Goal: Task Accomplishment & Management: Manage account settings

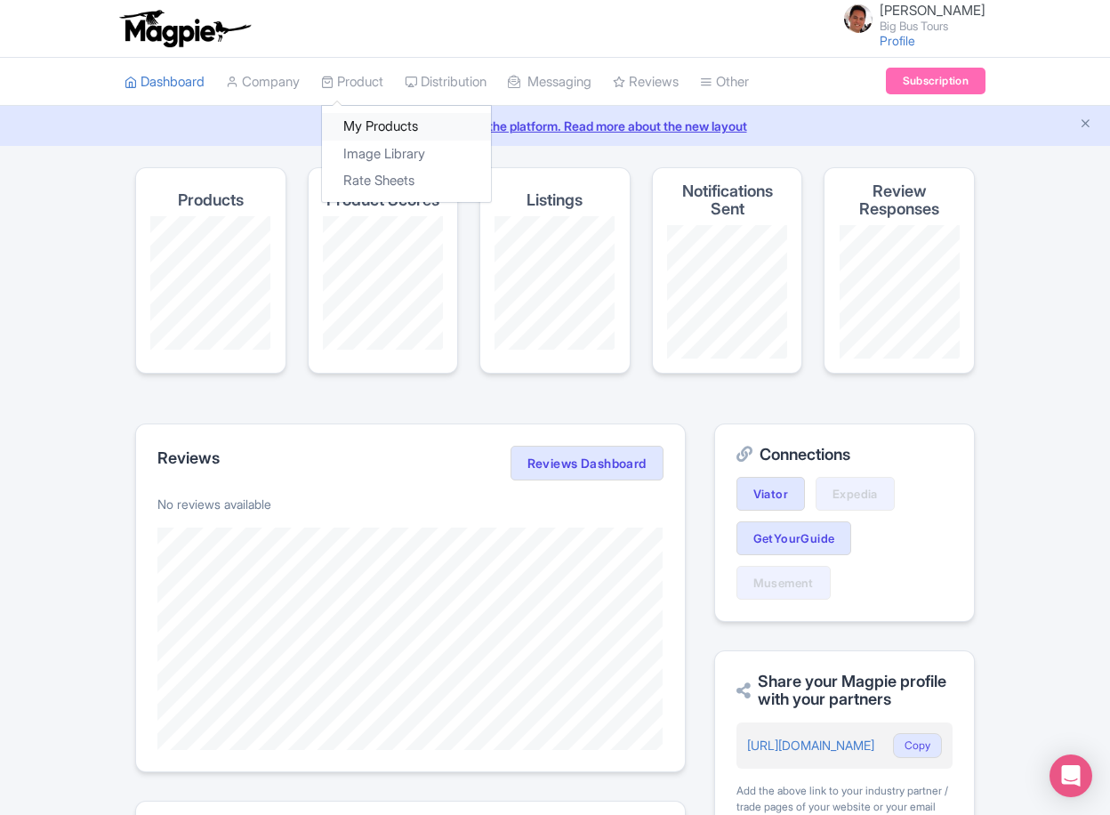
click at [386, 127] on link "My Products" at bounding box center [406, 127] width 169 height 28
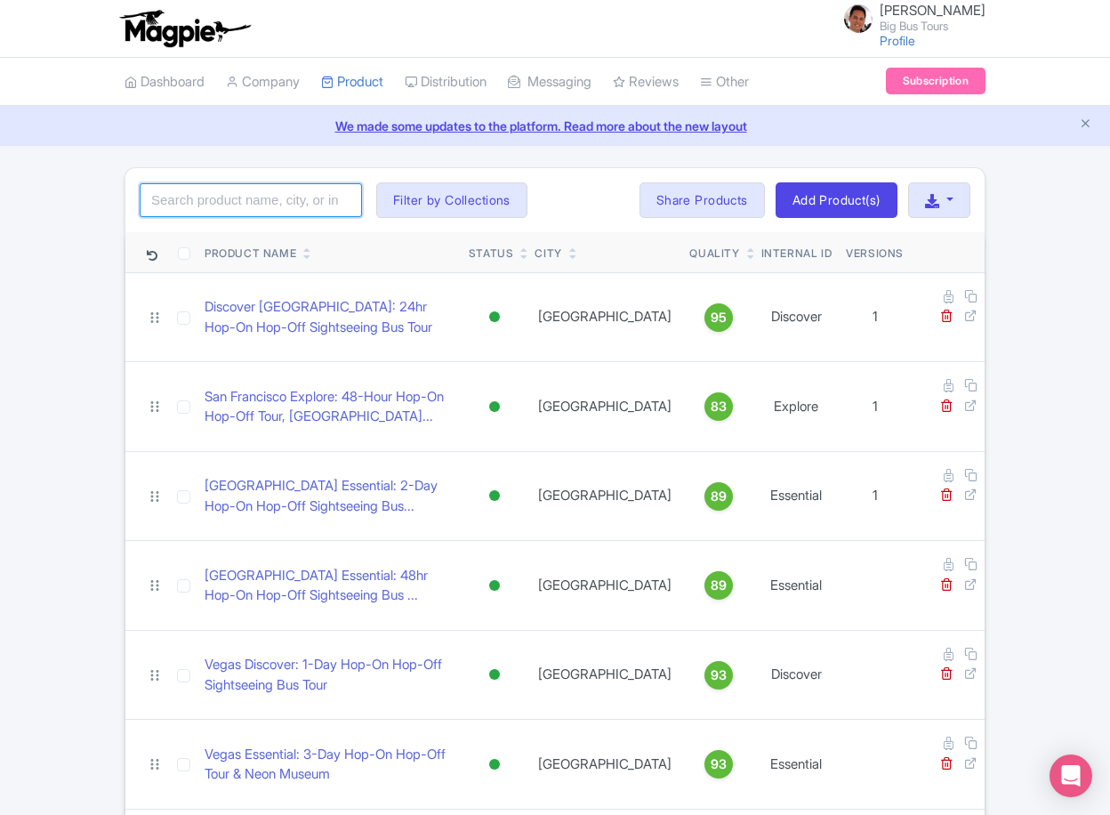
click at [283, 199] on input "search" at bounding box center [251, 200] width 222 height 34
type input "san fran"
click button "Search" at bounding box center [0, 0] width 0 height 0
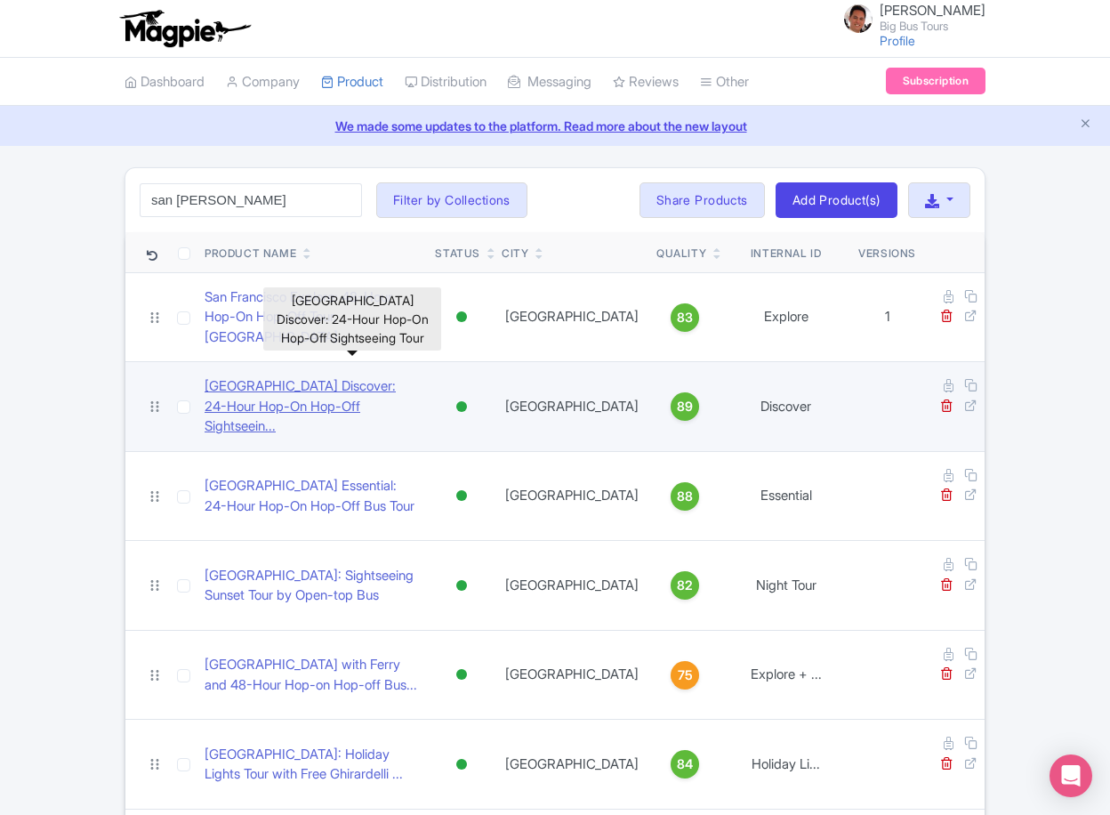
drag, startPoint x: 412, startPoint y: 363, endPoint x: 438, endPoint y: 365, distance: 25.9
click at [412, 376] on link "San Francisco Discover: 24-Hour Hop-On Hop-Off Sightseein..." at bounding box center [313, 406] width 216 height 60
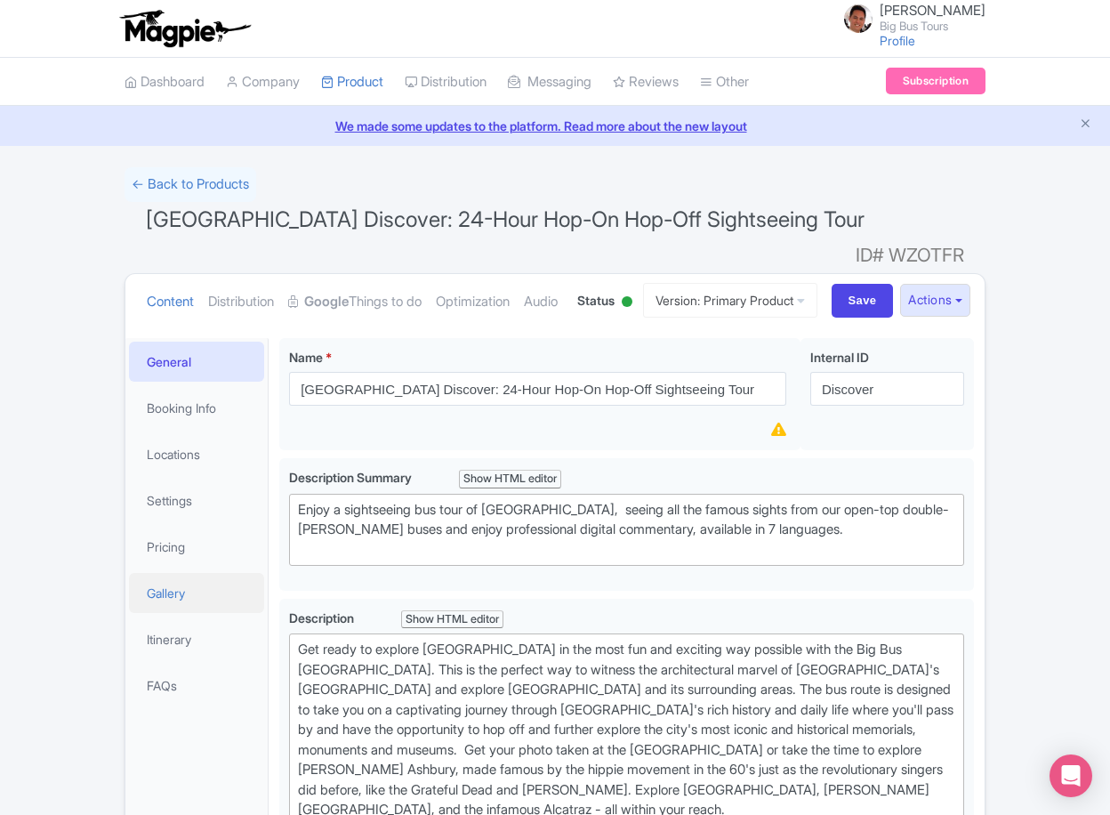
click at [162, 613] on link "Gallery" at bounding box center [196, 593] width 135 height 40
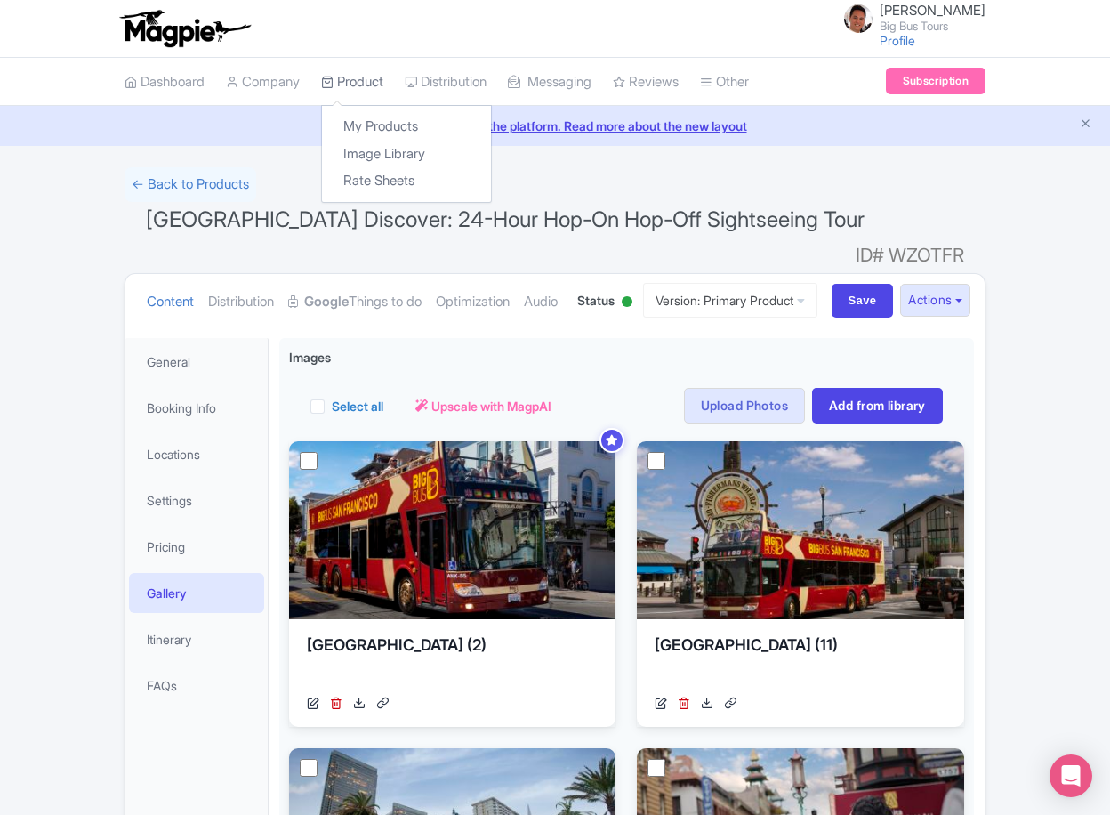
click at [344, 81] on link "Product" at bounding box center [352, 82] width 62 height 49
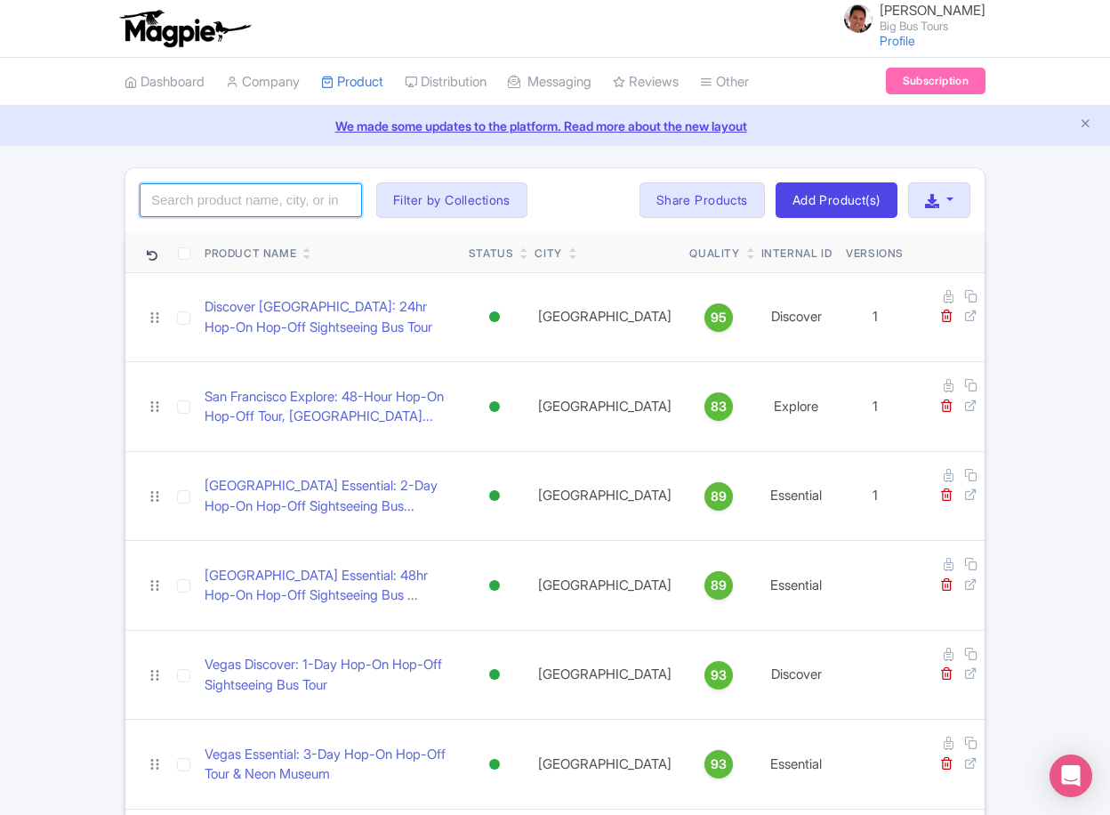
click at [283, 197] on input "search" at bounding box center [251, 200] width 222 height 34
type input "wine"
click button "Search" at bounding box center [0, 0] width 0 height 0
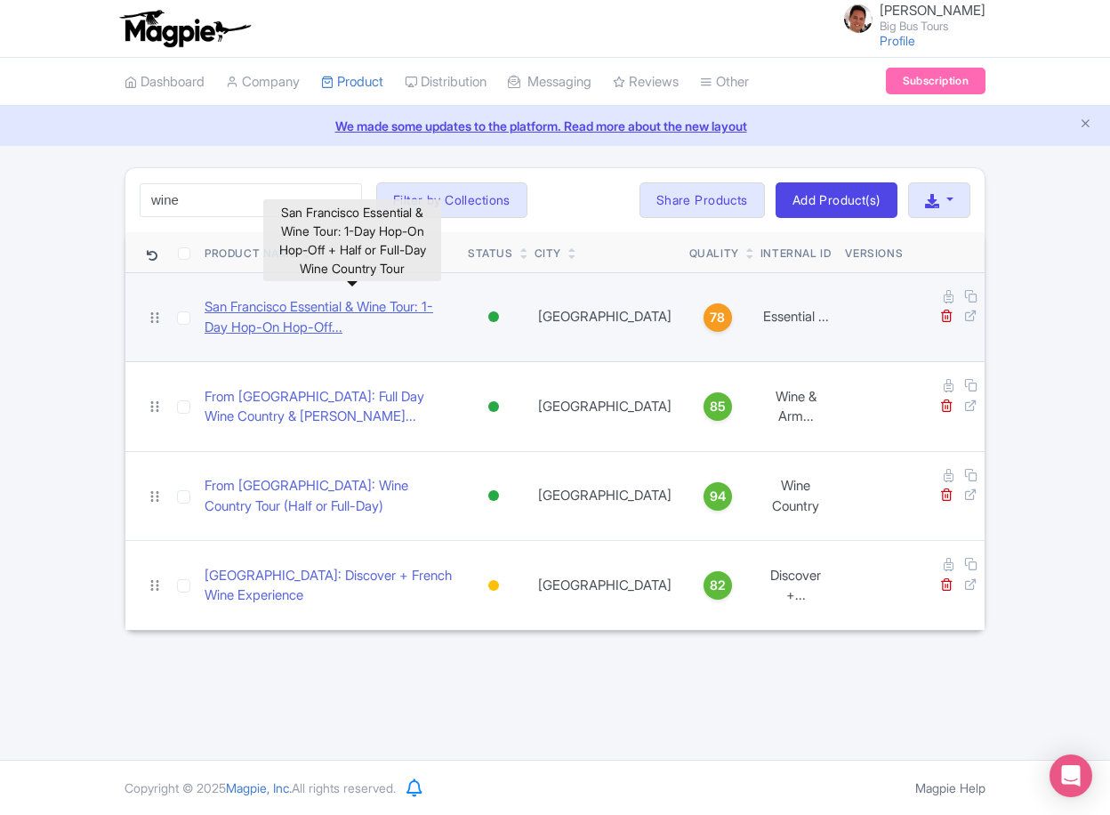
click at [297, 297] on link "San Francisco Essential & Wine Tour: 1-Day Hop-On Hop-Off..." at bounding box center [329, 317] width 249 height 40
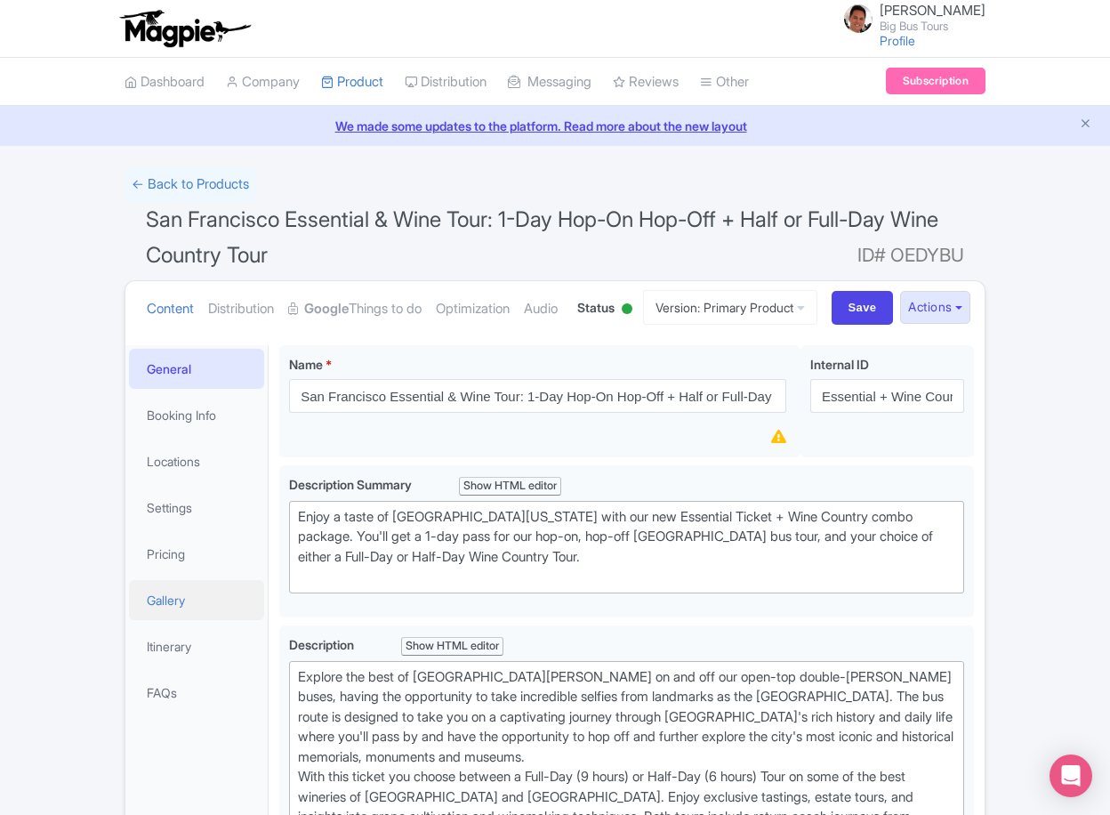
click at [189, 620] on link "Gallery" at bounding box center [196, 600] width 135 height 40
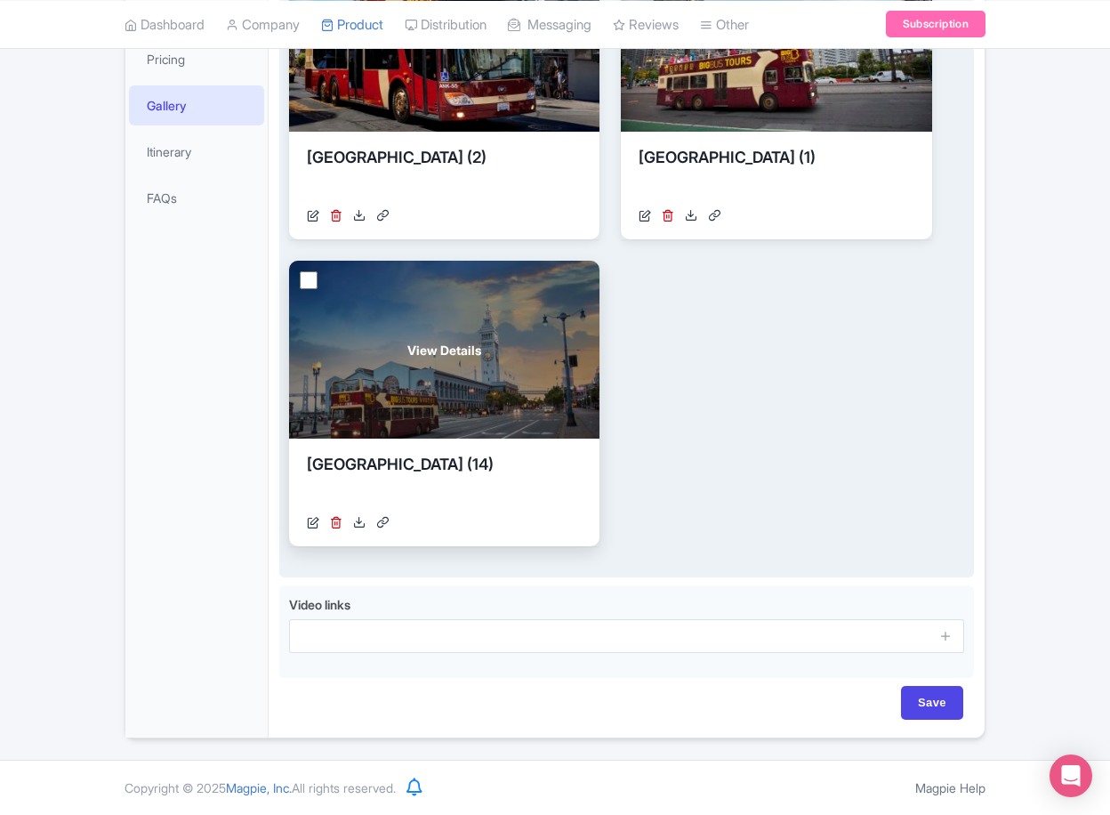
scroll to position [88, 0]
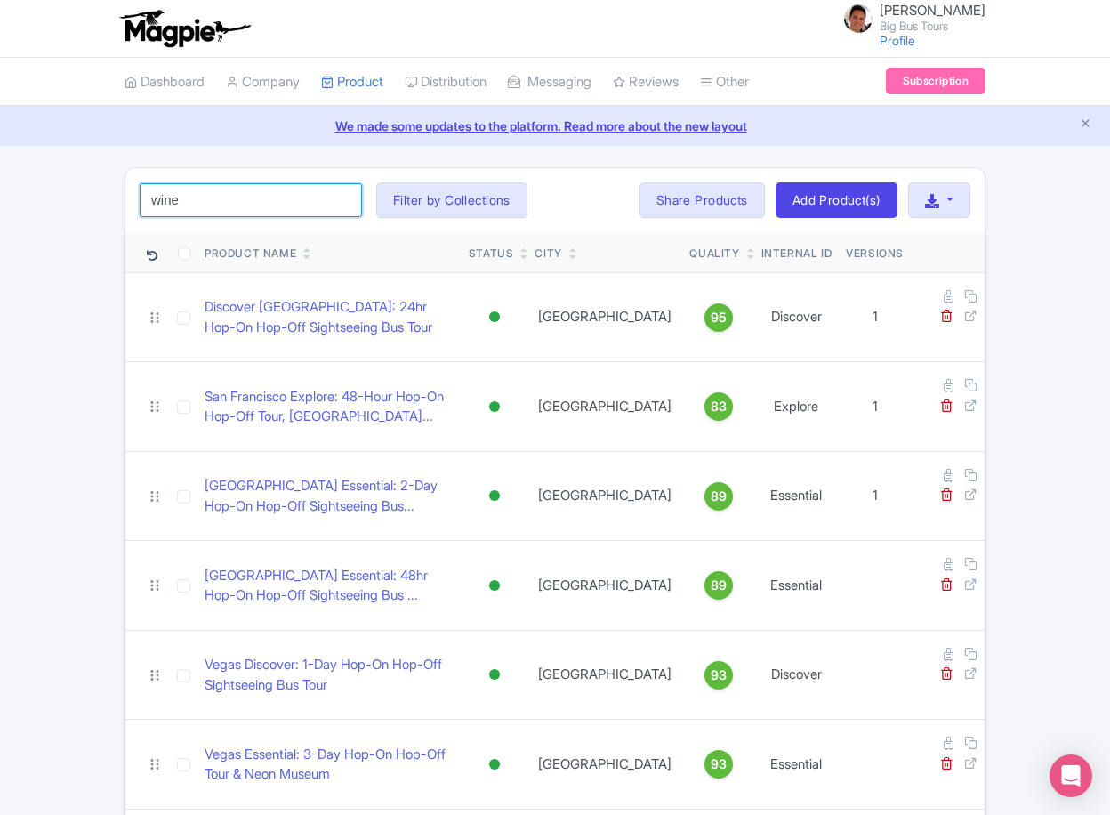
click at [269, 187] on input "wine" at bounding box center [251, 200] width 222 height 34
click button "Search" at bounding box center [0, 0] width 0 height 0
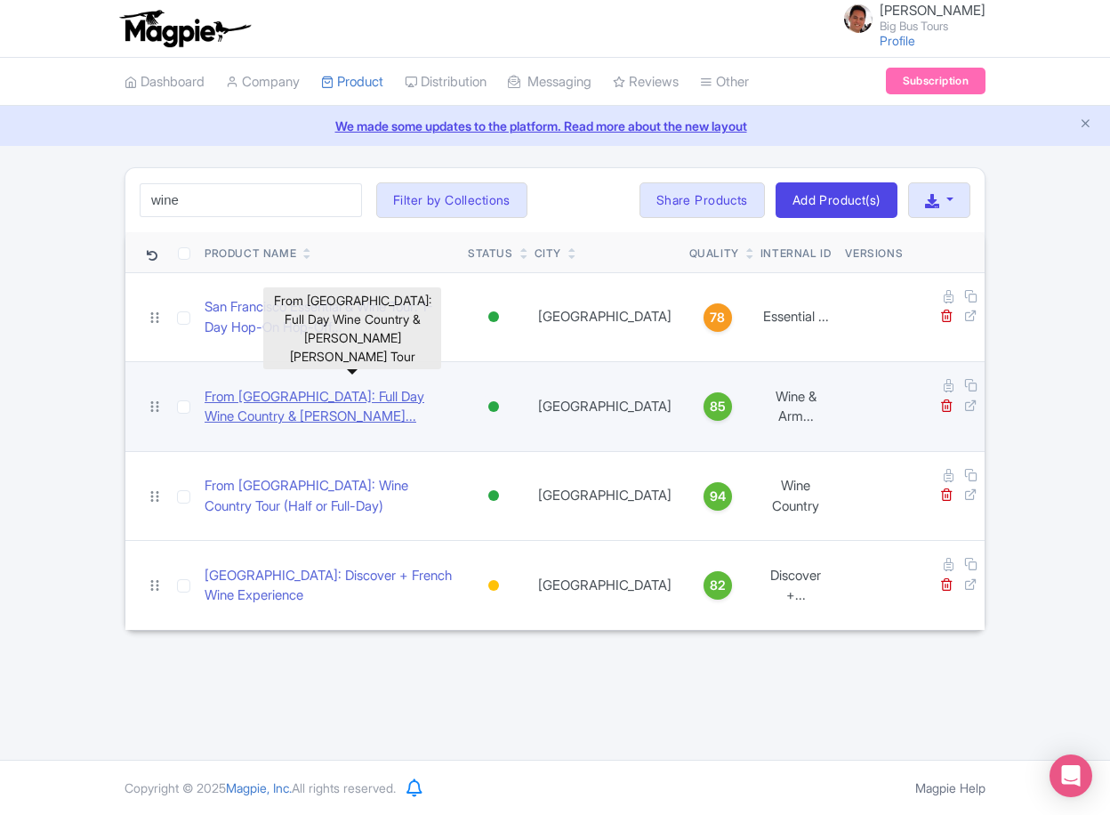
click at [438, 387] on link "From [GEOGRAPHIC_DATA]: Full Day Wine Country & [PERSON_NAME]..." at bounding box center [329, 407] width 249 height 40
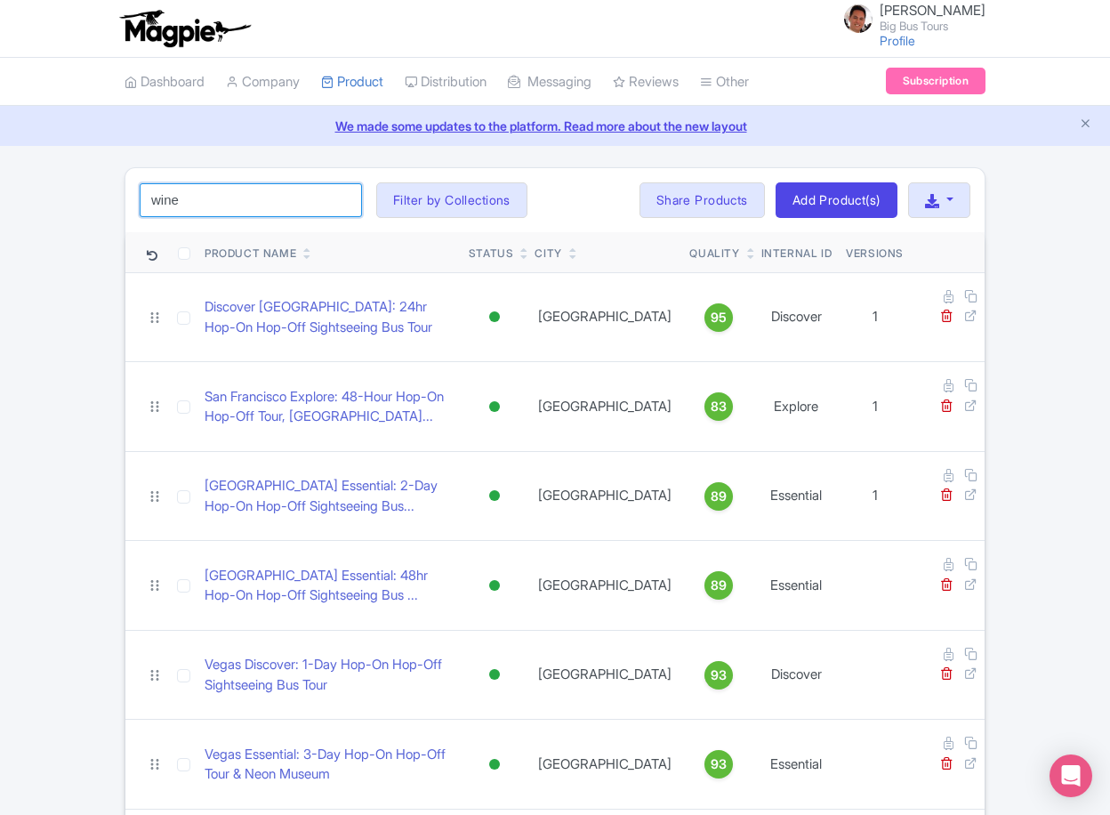
click at [235, 208] on input "wine" at bounding box center [251, 200] width 222 height 34
click button "Search" at bounding box center [0, 0] width 0 height 0
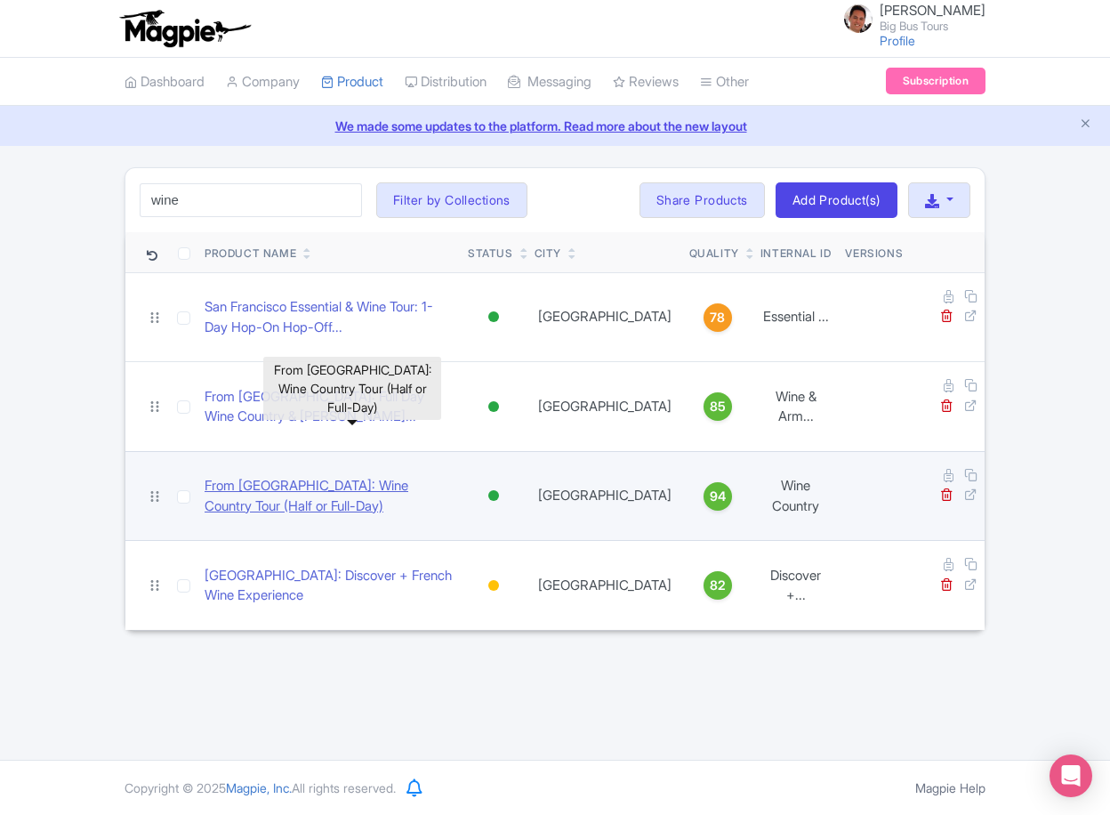
click at [379, 476] on link "From [GEOGRAPHIC_DATA]: Wine Country Tour (Half or Full-Day)" at bounding box center [329, 496] width 249 height 40
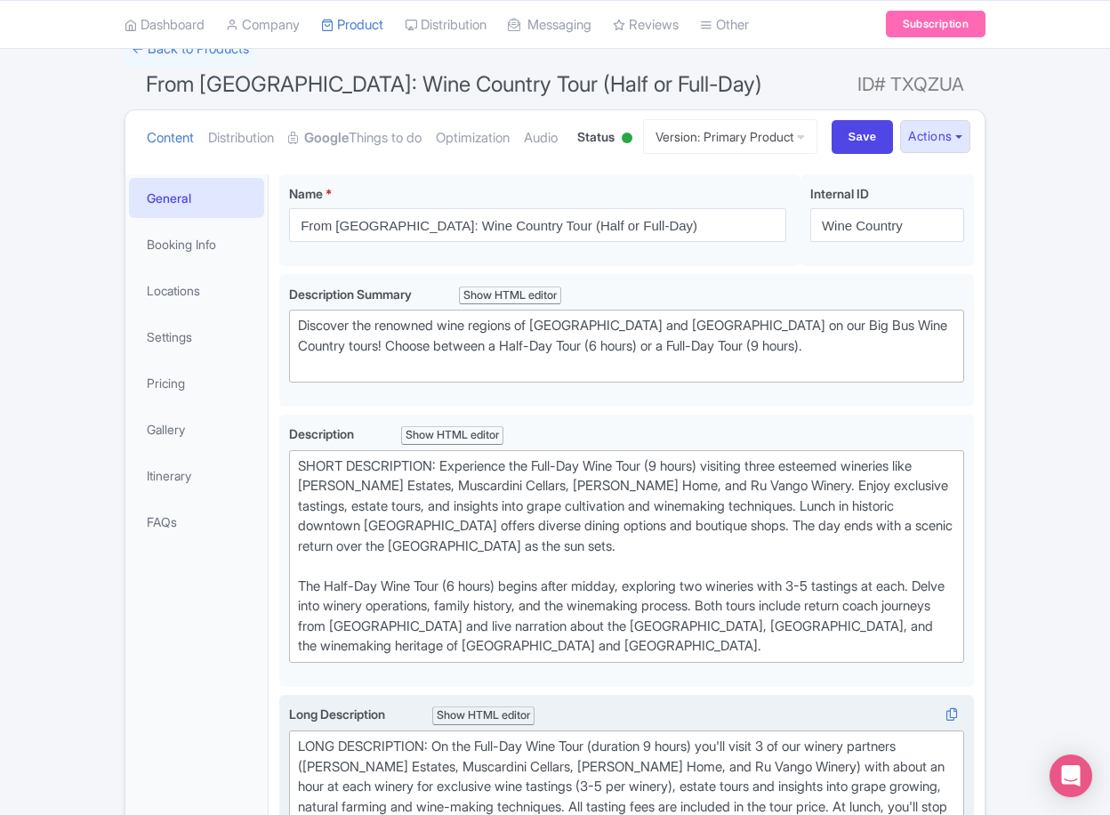
scroll to position [415, 0]
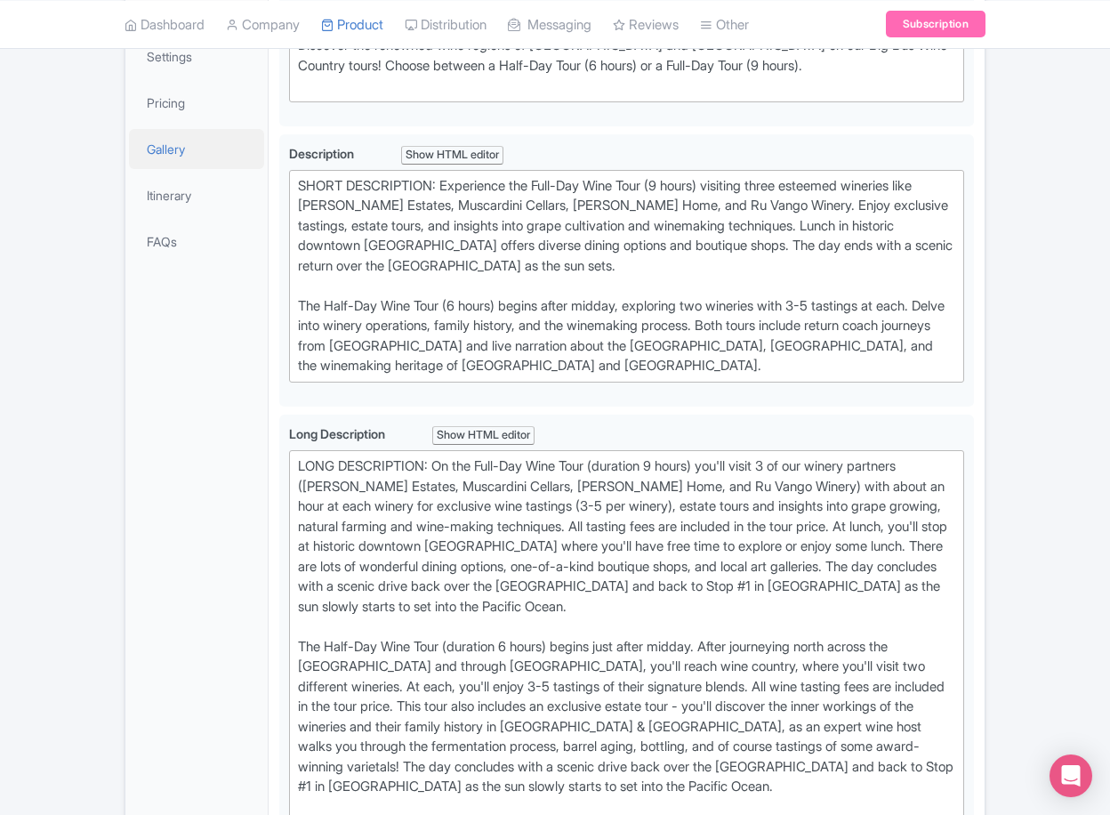
click at [189, 169] on link "Gallery" at bounding box center [196, 149] width 135 height 40
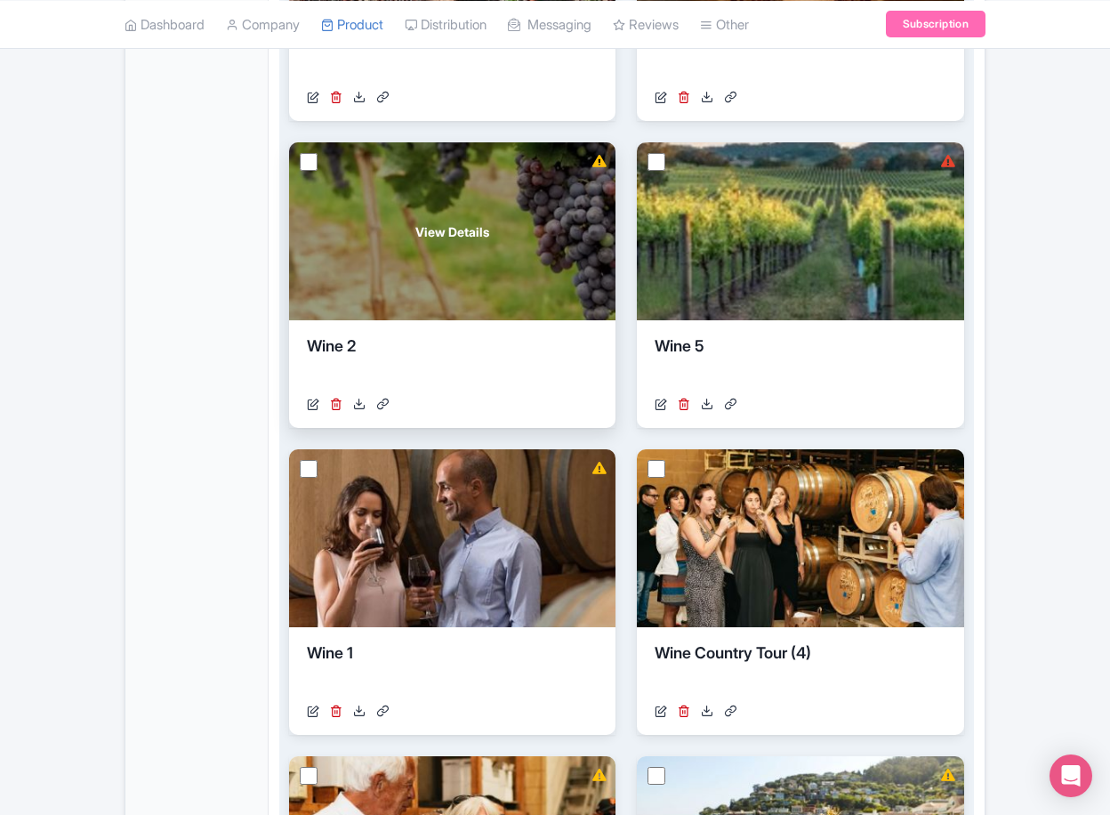
scroll to position [1423, 0]
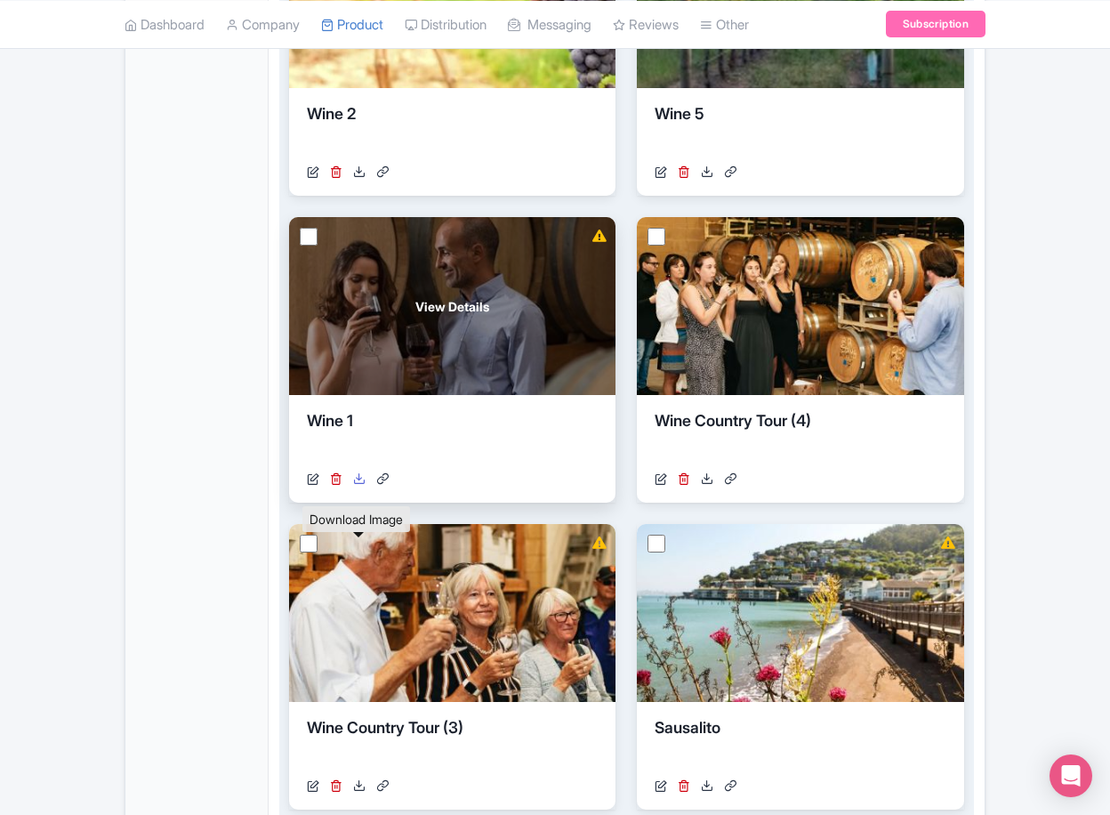
click at [357, 485] on icon at bounding box center [359, 478] width 12 height 12
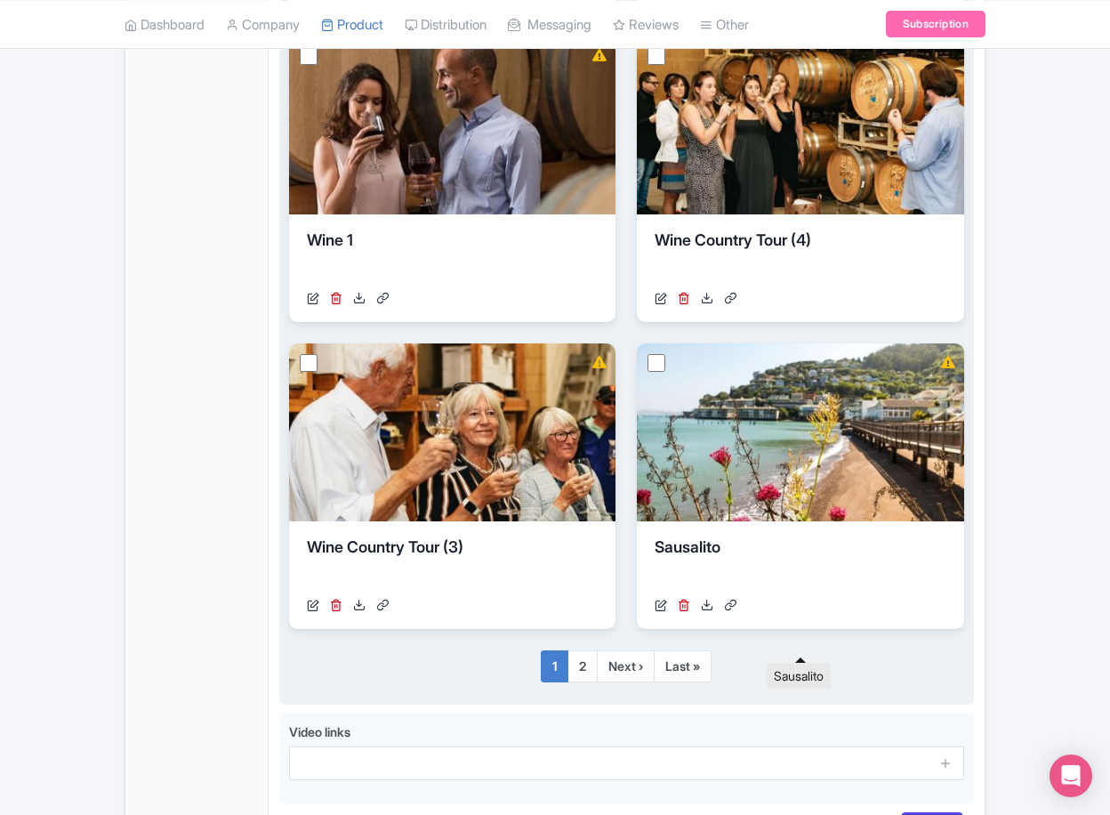
scroll to position [1601, 0]
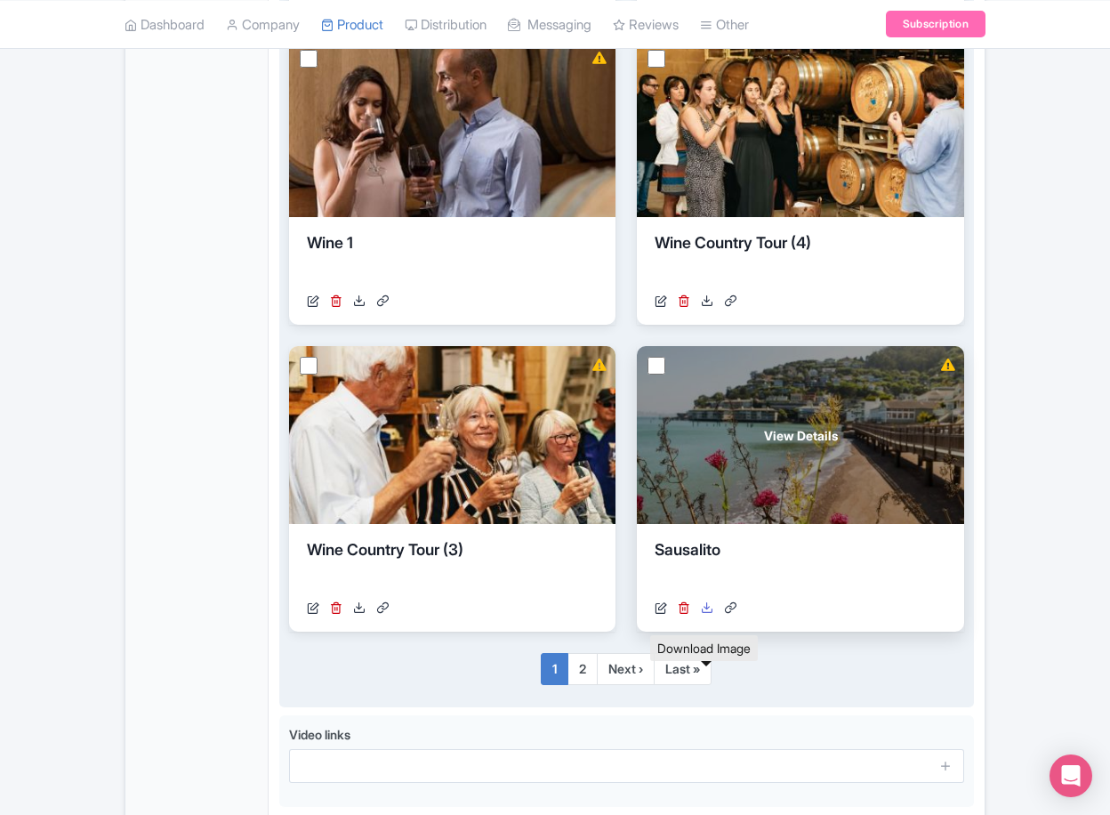
click at [706, 614] on icon at bounding box center [707, 607] width 12 height 12
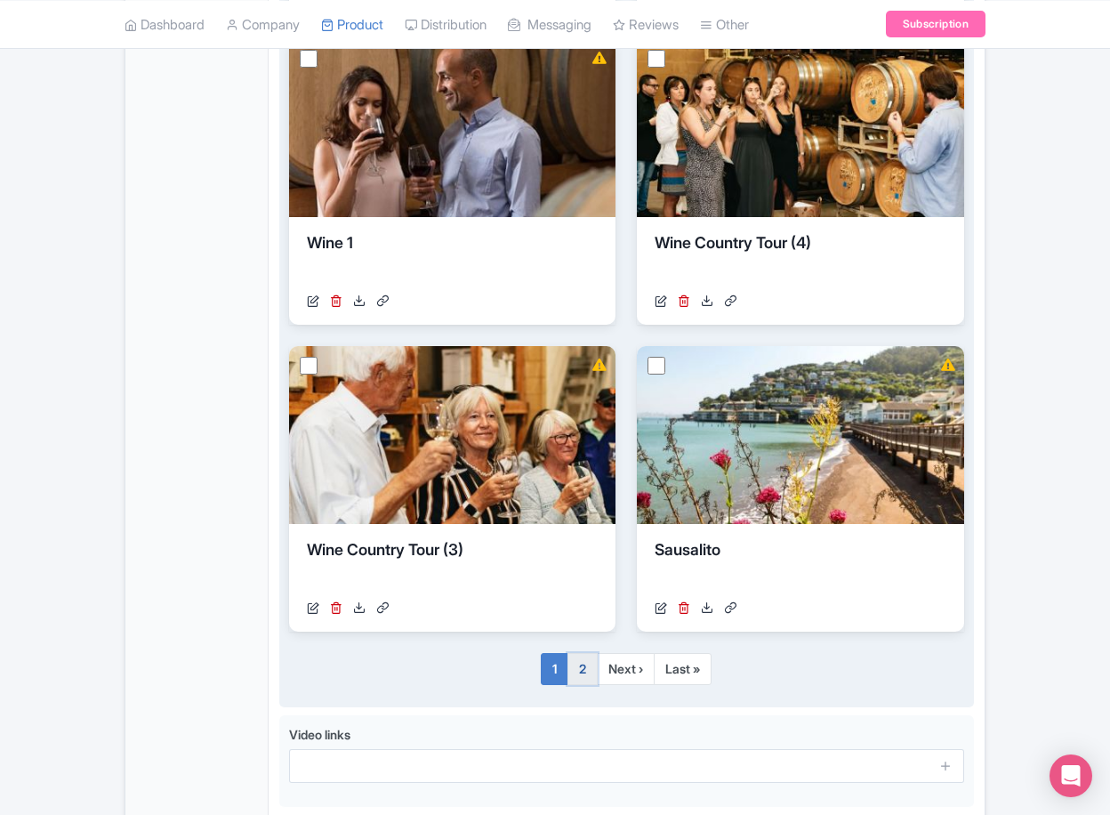
click at [587, 685] on link "2" at bounding box center [582, 669] width 30 height 32
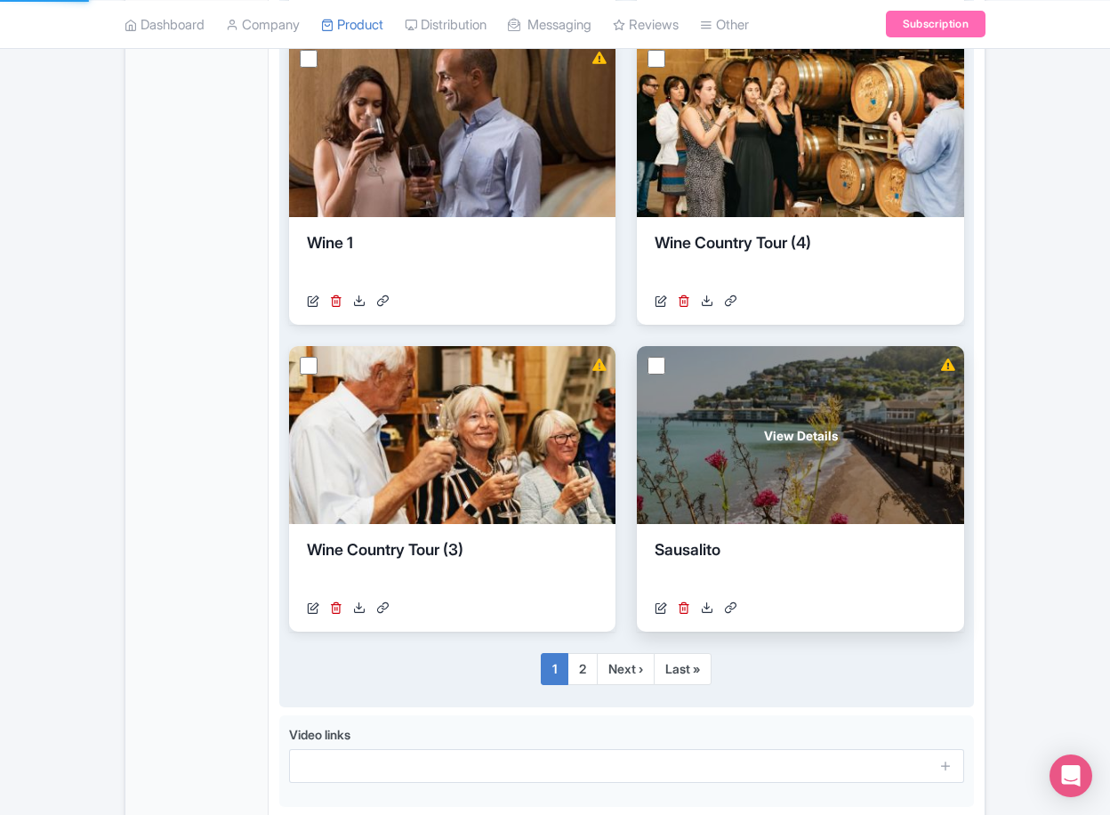
scroll to position [264, 0]
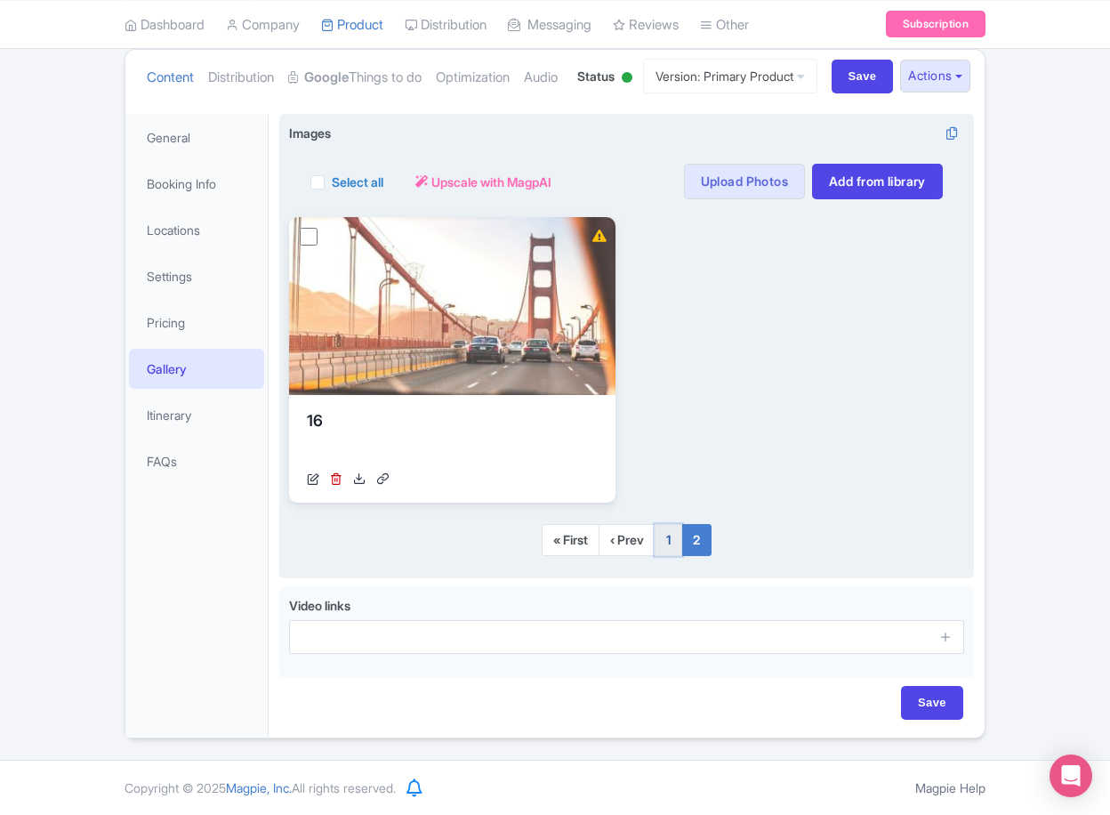
click at [671, 550] on link "1" at bounding box center [669, 540] width 28 height 32
click at [671, 549] on link "1" at bounding box center [669, 540] width 28 height 32
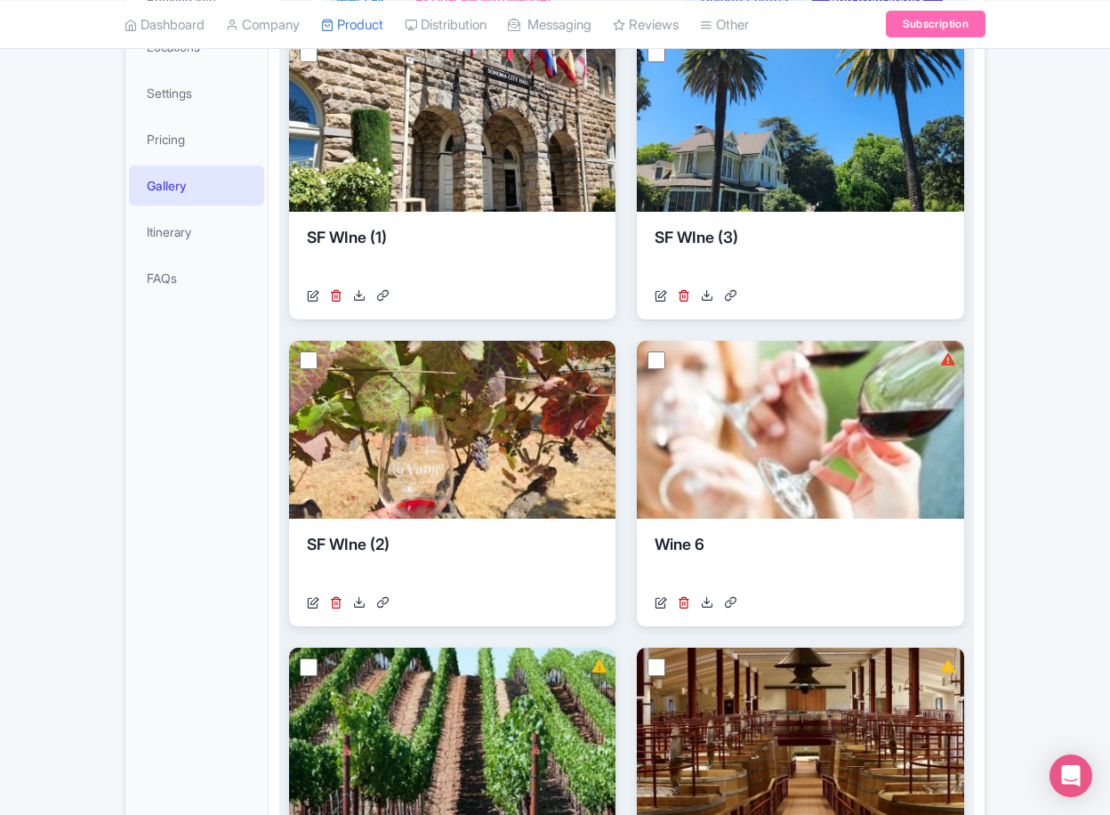
scroll to position [382, 0]
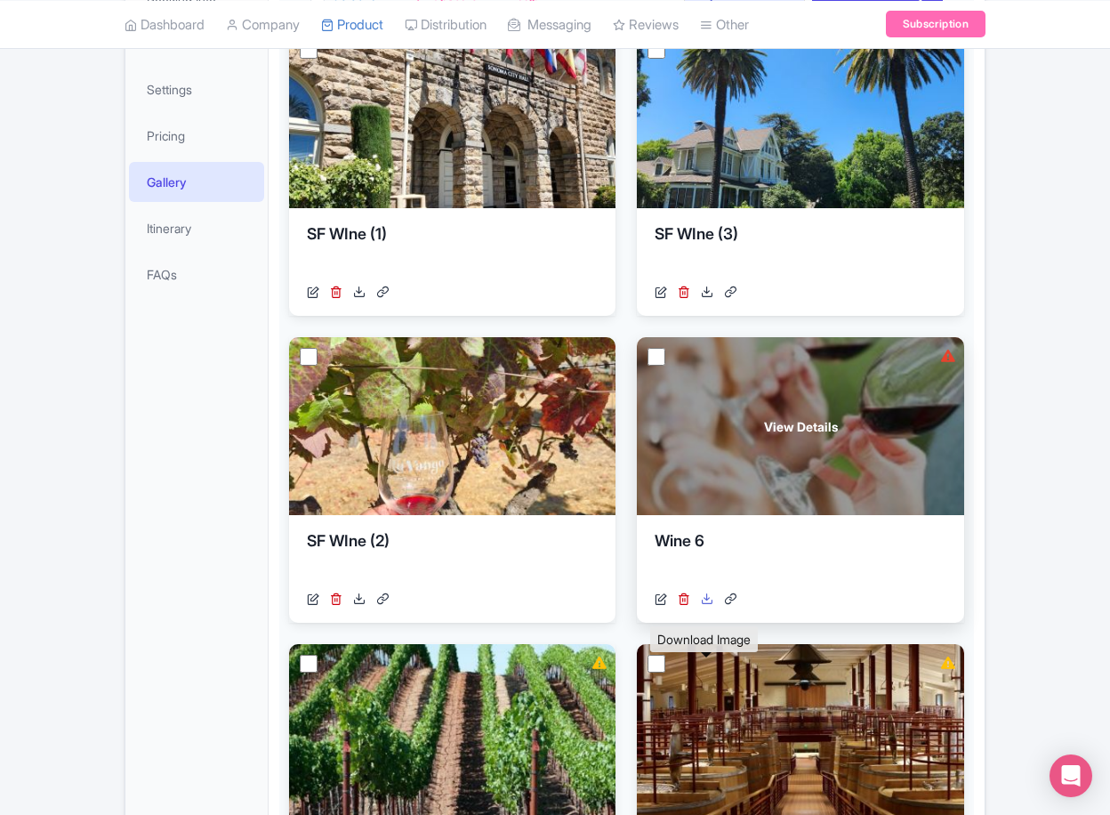
click at [704, 605] on icon at bounding box center [707, 598] width 12 height 12
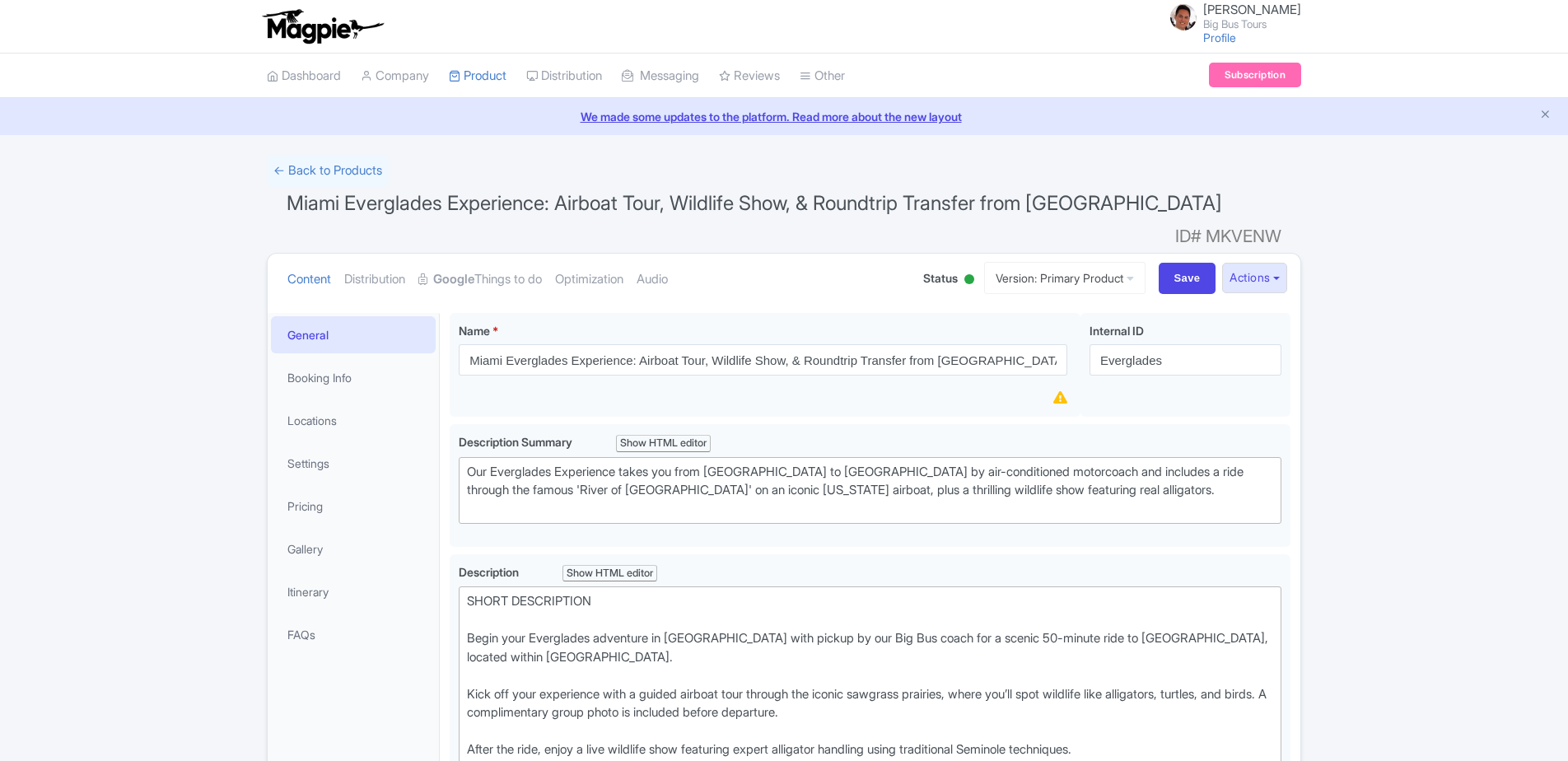
scroll to position [1296, 0]
